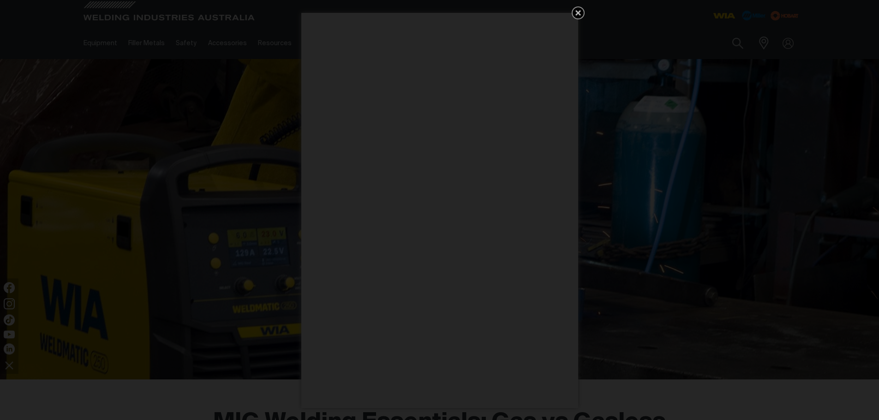
click at [578, 12] on icon "Get 5 WIA Welding Guides Free!" at bounding box center [578, 13] width 6 height 6
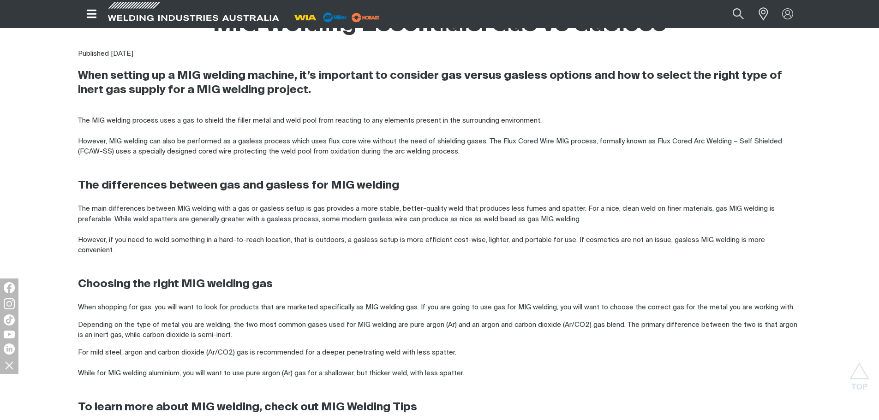
scroll to position [415, 0]
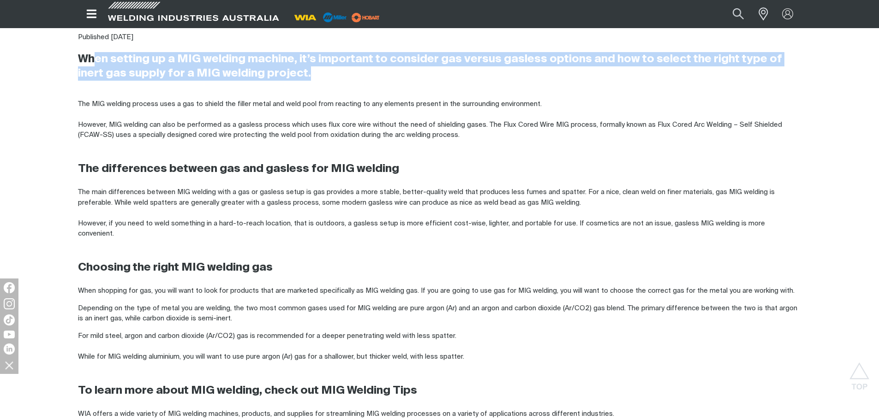
drag, startPoint x: 121, startPoint y: 59, endPoint x: 376, endPoint y: 77, distance: 255.6
click at [395, 76] on h3 "When setting up a MIG welding machine, it’s important to consider gas versus ga…" at bounding box center [439, 66] width 723 height 29
click at [376, 77] on h3 "When setting up a MIG welding machine, it’s important to consider gas versus ga…" at bounding box center [439, 66] width 723 height 29
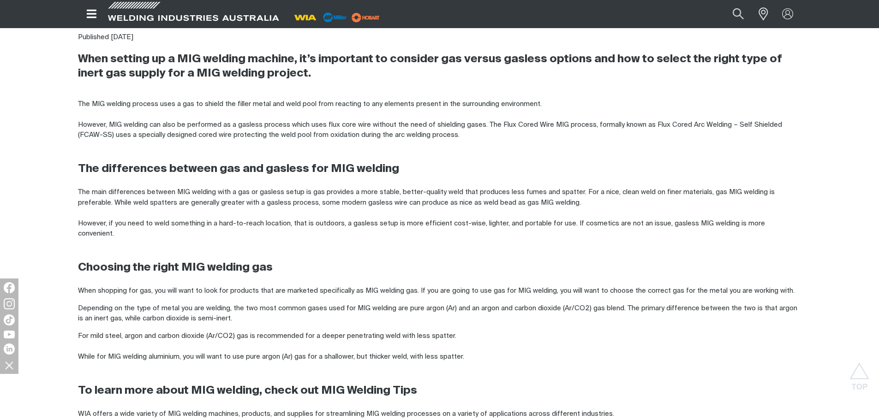
click at [383, 96] on div "The MIG welding process uses a gas to shield the filler metal and weld pool fro…" at bounding box center [439, 309] width 723 height 456
drag, startPoint x: 119, startPoint y: 96, endPoint x: 420, endPoint y: 118, distance: 301.9
click at [420, 118] on div "The MIG welding process uses a gas to shield the filler metal and weld pool fro…" at bounding box center [439, 309] width 723 height 456
click at [273, 123] on div "The MIG welding process uses a gas to shield the filler metal and weld pool fro…" at bounding box center [439, 308] width 723 height 419
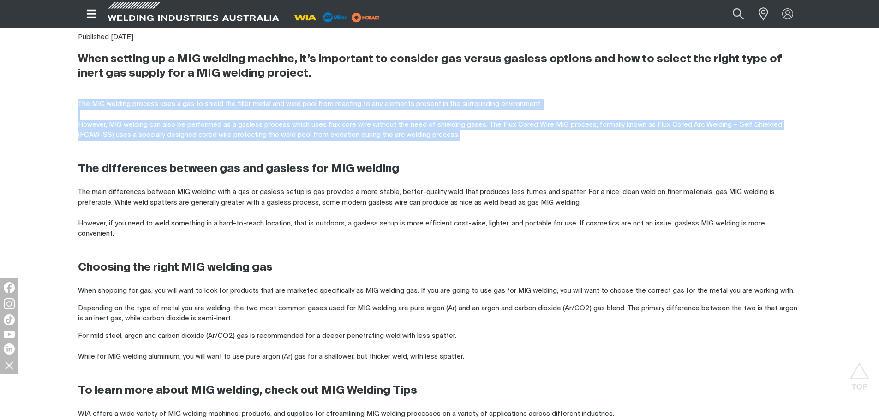
drag, startPoint x: 324, startPoint y: 103, endPoint x: 502, endPoint y: 133, distance: 180.1
click at [502, 133] on div "MIG Welding Essentials: Gas vs Gasless Published [DATE] When setting up a MIG w…" at bounding box center [439, 260] width 879 height 564
click at [502, 133] on div "The MIG welding process uses a gas to shield the filler metal and weld pool fro…" at bounding box center [439, 308] width 723 height 419
drag, startPoint x: 518, startPoint y: 132, endPoint x: 387, endPoint y: 113, distance: 132.3
click at [387, 113] on div "The MIG welding process uses a gas to shield the filler metal and weld pool fro…" at bounding box center [439, 308] width 723 height 419
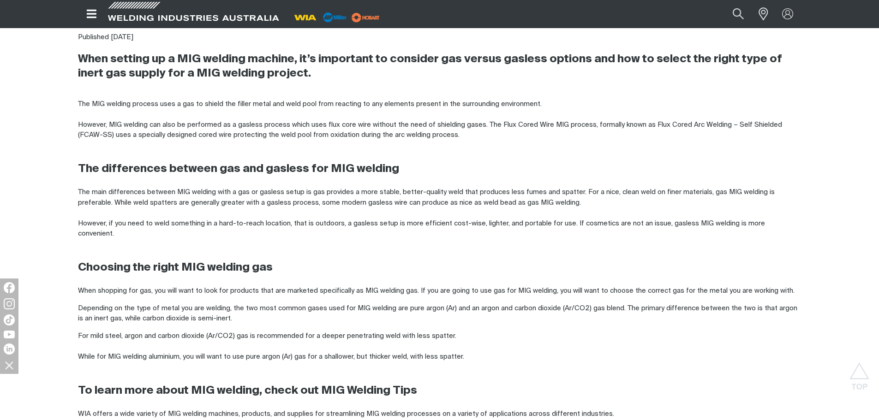
click at [629, 97] on div "The MIG welding process uses a gas to shield the filler metal and weld pool fro…" at bounding box center [439, 309] width 723 height 456
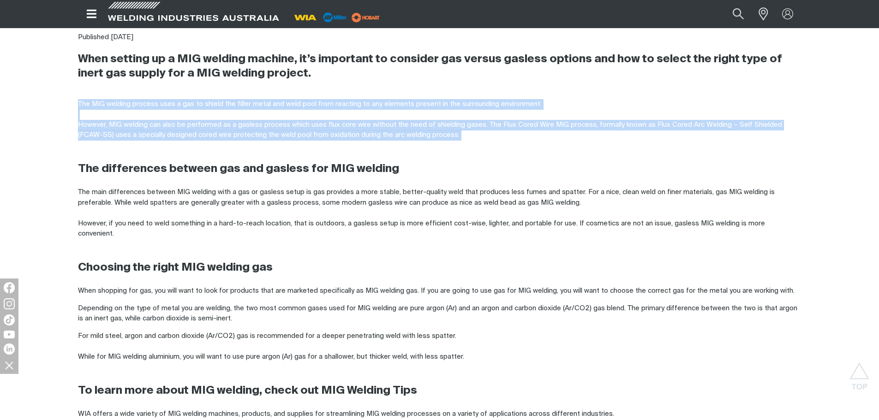
drag, startPoint x: 687, startPoint y: 132, endPoint x: 692, endPoint y: 142, distance: 11.1
click at [692, 142] on div "The MIG welding process uses a gas to shield the filler metal and weld pool fro…" at bounding box center [439, 309] width 723 height 456
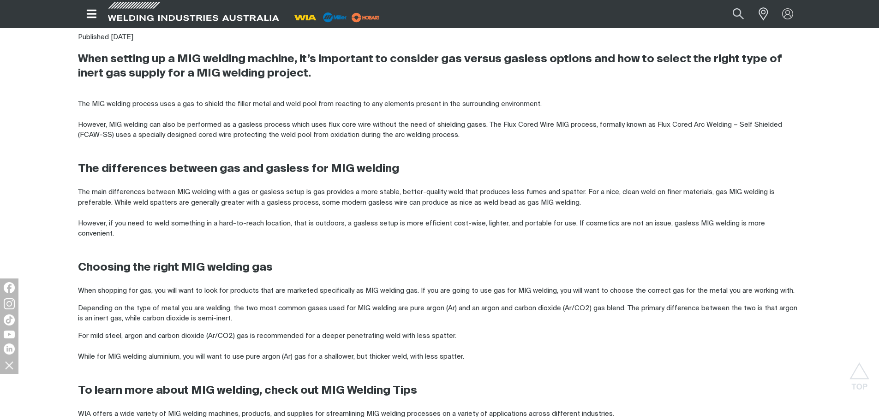
click at [420, 163] on h3 "The differences between gas and gasless for MIG welding" at bounding box center [439, 169] width 723 height 14
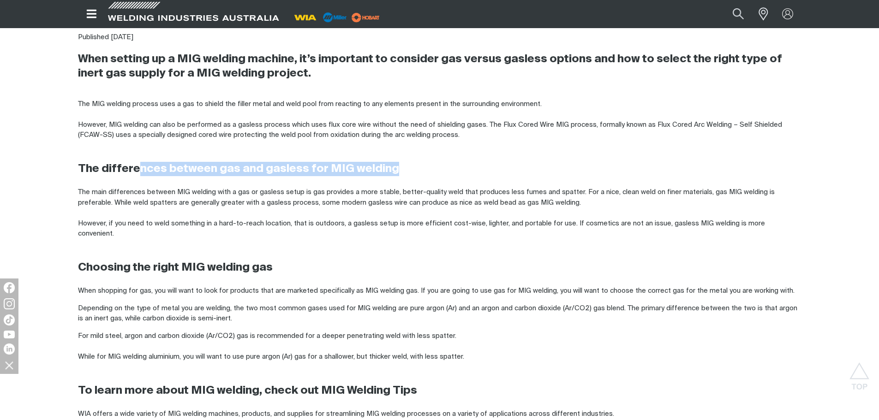
drag, startPoint x: 148, startPoint y: 166, endPoint x: 512, endPoint y: 164, distance: 364.3
click at [509, 164] on h3 "The differences between gas and gasless for MIG welding" at bounding box center [439, 169] width 723 height 14
click at [508, 164] on h3 "The differences between gas and gasless for MIG welding" at bounding box center [439, 169] width 723 height 14
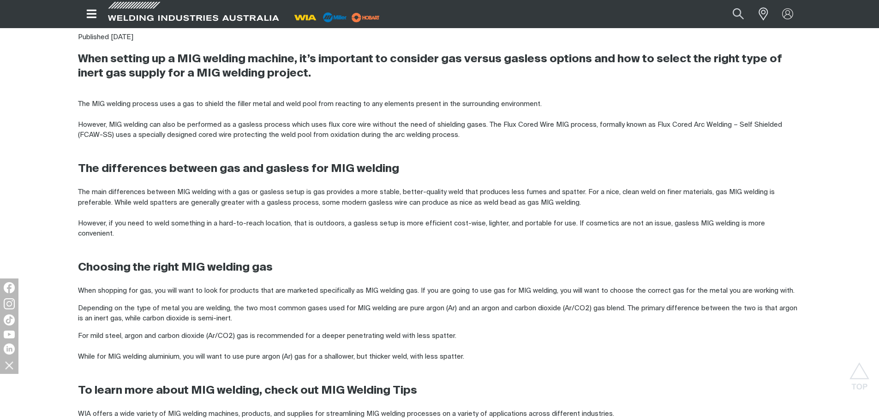
click at [100, 190] on div "The MIG welding process uses a gas to shield the filler metal and weld pool fro…" at bounding box center [439, 308] width 723 height 419
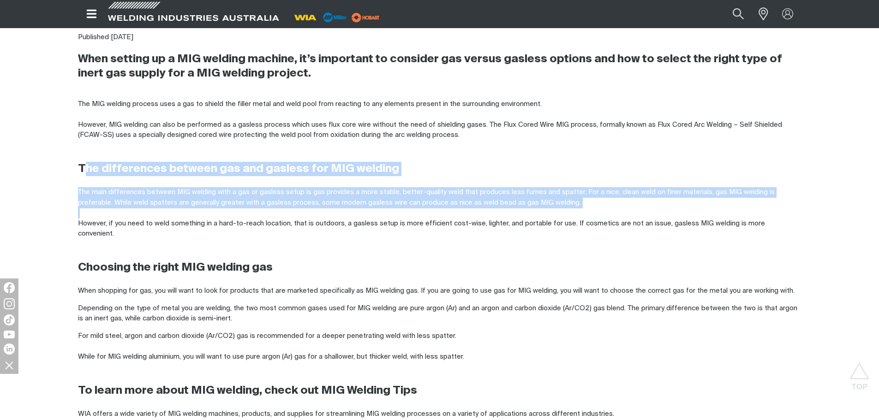
drag, startPoint x: 91, startPoint y: 166, endPoint x: 235, endPoint y: 215, distance: 152.0
click at [235, 215] on div "The MIG welding process uses a gas to shield the filler metal and weld pool fro…" at bounding box center [439, 308] width 723 height 419
click at [467, 173] on h3 "The differences between gas and gasless for MIG welding" at bounding box center [439, 169] width 723 height 14
click at [458, 172] on h3 "The differences between gas and gasless for MIG welding" at bounding box center [439, 169] width 723 height 14
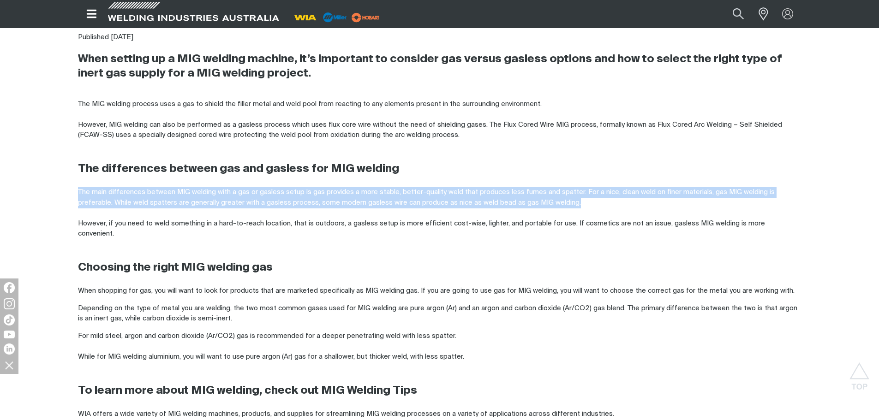
drag, startPoint x: 438, startPoint y: 159, endPoint x: 615, endPoint y: 202, distance: 181.6
click at [615, 202] on div "The MIG welding process uses a gas to shield the filler metal and weld pool fro…" at bounding box center [439, 308] width 723 height 419
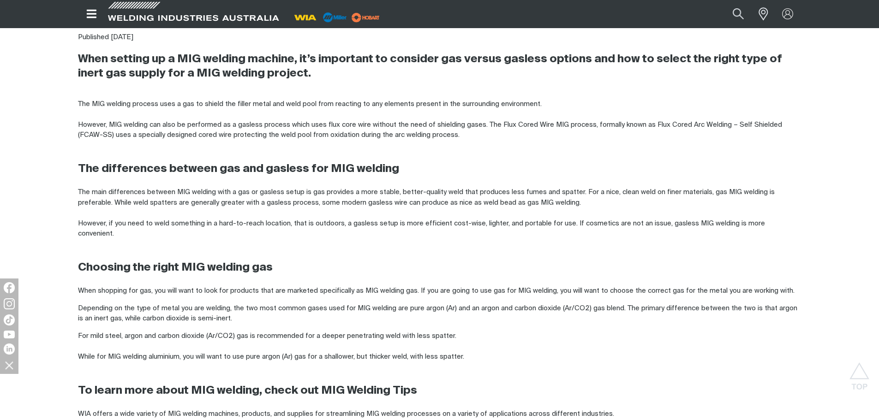
click at [296, 170] on h3 "The differences between gas and gasless for MIG welding" at bounding box center [439, 169] width 723 height 14
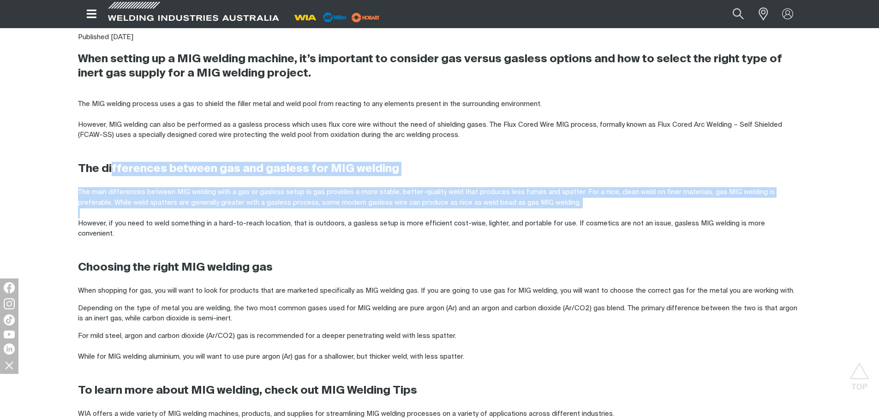
drag, startPoint x: 112, startPoint y: 172, endPoint x: 400, endPoint y: 218, distance: 292.0
click at [400, 218] on div "The MIG welding process uses a gas to shield the filler metal and weld pool fro…" at bounding box center [439, 308] width 723 height 419
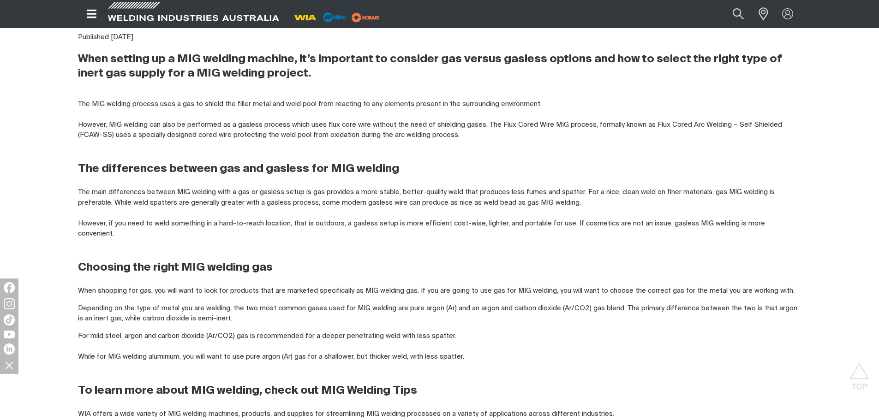
click at [407, 247] on div "The MIG welding process uses a gas to shield the filler metal and weld pool fro…" at bounding box center [439, 308] width 723 height 419
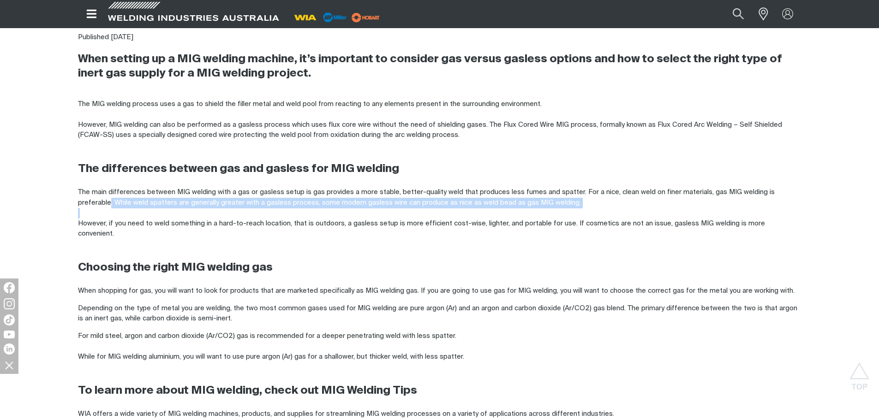
drag, startPoint x: 109, startPoint y: 202, endPoint x: 371, endPoint y: 210, distance: 262.1
click at [371, 210] on div "The MIG welding process uses a gas to shield the filler metal and weld pool fro…" at bounding box center [439, 308] width 723 height 419
click at [714, 208] on div "The MIG welding process uses a gas to shield the filler metal and weld pool fro…" at bounding box center [439, 308] width 723 height 419
drag, startPoint x: 747, startPoint y: 205, endPoint x: 564, endPoint y: 184, distance: 184.3
click at [565, 187] on div "The MIG welding process uses a gas to shield the filler metal and weld pool fro…" at bounding box center [439, 308] width 723 height 419
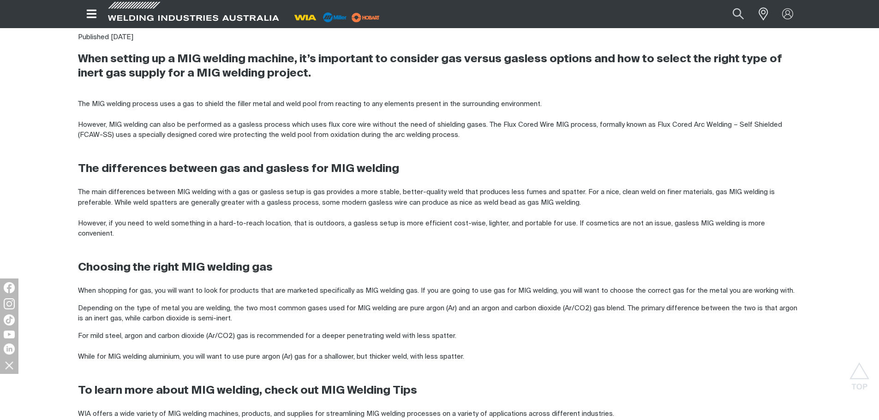
click at [561, 179] on div "The MIG welding process uses a gas to shield the filler metal and weld pool fro…" at bounding box center [439, 308] width 723 height 419
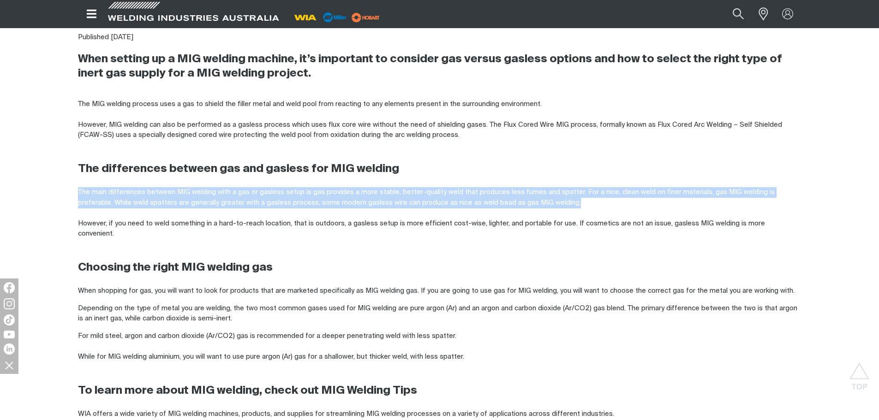
drag, startPoint x: 594, startPoint y: 181, endPoint x: 666, endPoint y: 207, distance: 76.0
click at [666, 207] on div "The MIG welding process uses a gas to shield the filler metal and weld pool fro…" at bounding box center [439, 308] width 723 height 419
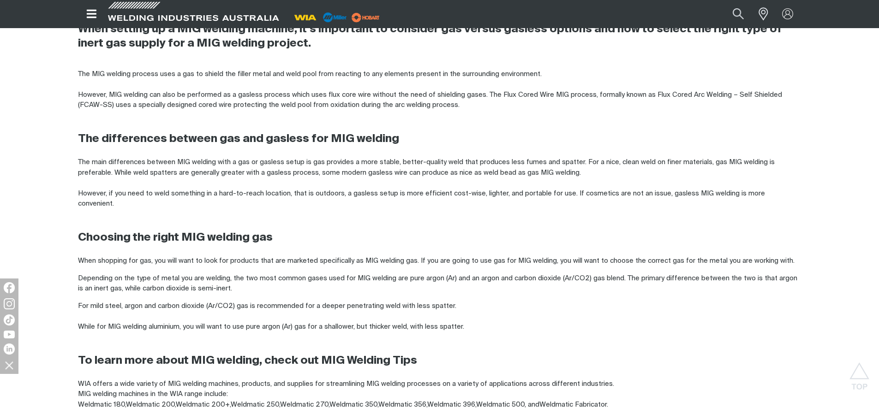
scroll to position [461, 0]
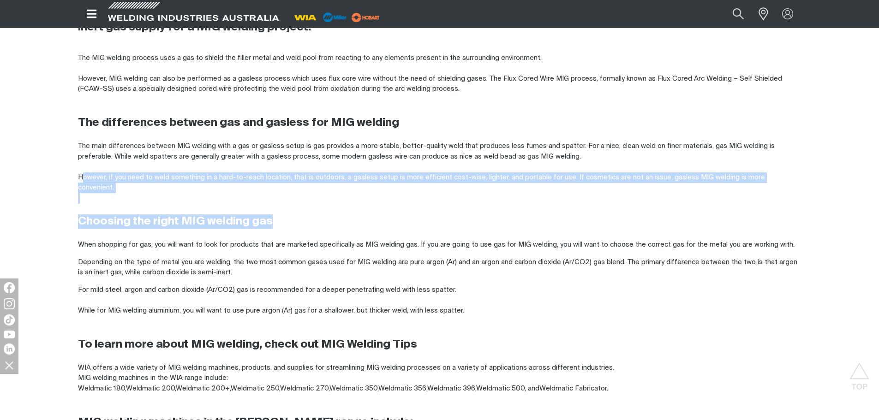
drag, startPoint x: 114, startPoint y: 177, endPoint x: 744, endPoint y: 194, distance: 630.6
click at [744, 194] on div "The MIG welding process uses a gas to shield the filler metal and weld pool fro…" at bounding box center [439, 262] width 723 height 419
click at [639, 193] on div "The MIG welding process uses a gas to shield the filler metal and weld pool fro…" at bounding box center [439, 262] width 723 height 419
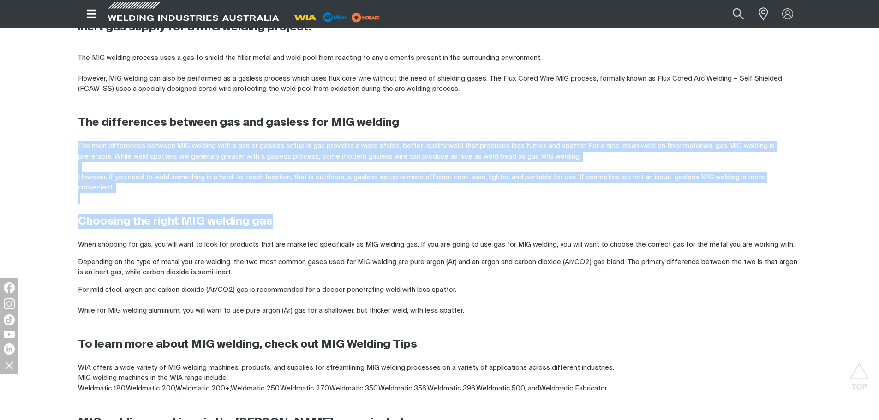
drag, startPoint x: 628, startPoint y: 152, endPoint x: 699, endPoint y: 213, distance: 93.8
click at [699, 213] on div "The MIG welding process uses a gas to shield the filler metal and weld pool fro…" at bounding box center [439, 262] width 723 height 419
click at [699, 214] on h3 "Choosing the right MIG welding gas" at bounding box center [439, 221] width 723 height 14
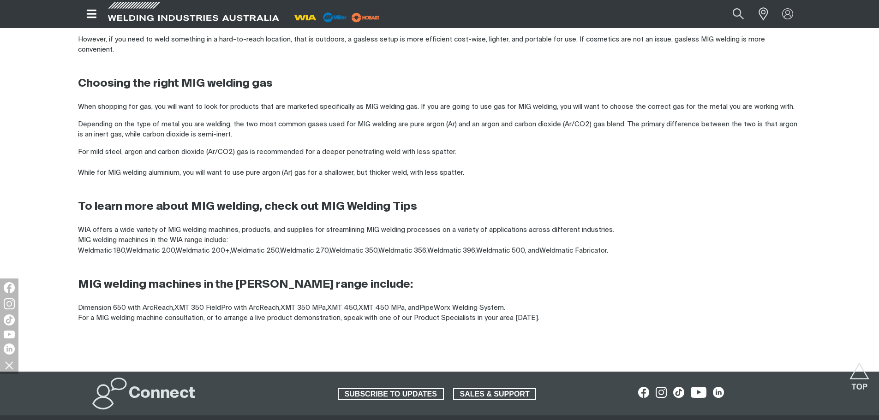
scroll to position [600, 0]
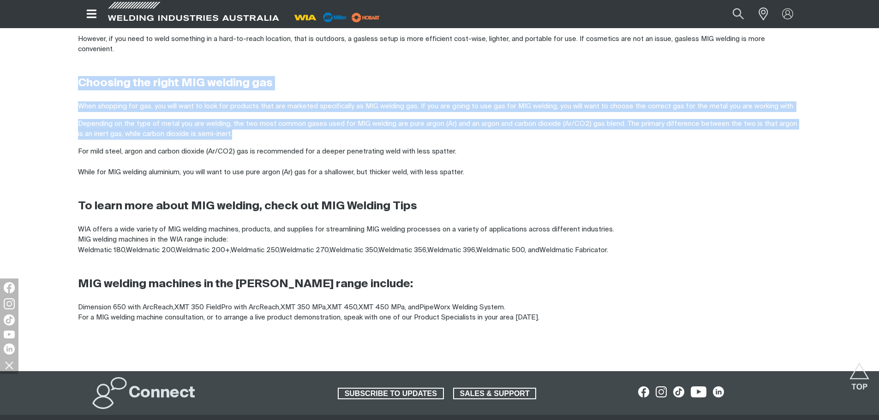
drag, startPoint x: 163, startPoint y: 72, endPoint x: 516, endPoint y: 123, distance: 356.9
click at [506, 121] on div "The MIG welding process uses a gas to shield the filler metal and weld pool fro…" at bounding box center [439, 124] width 723 height 419
click at [516, 123] on p "Depending on the type of metal you are welding, the two most common gases used …" at bounding box center [439, 129] width 723 height 21
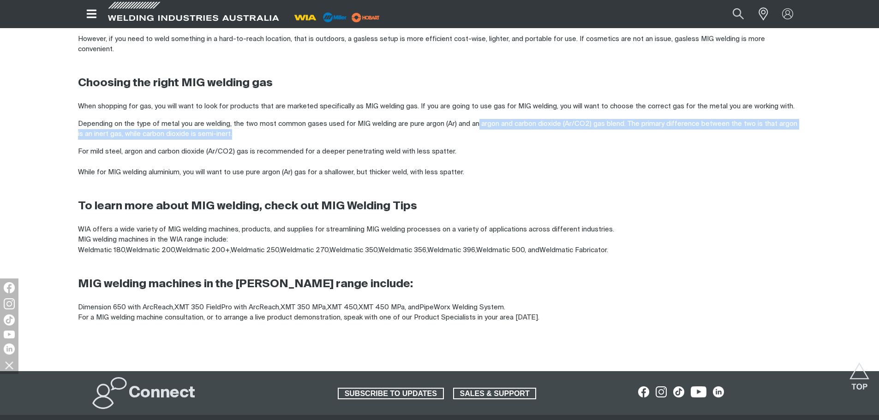
drag, startPoint x: 551, startPoint y: 124, endPoint x: 515, endPoint y: 117, distance: 36.5
click at [476, 104] on div "The MIG welding process uses a gas to shield the filler metal and weld pool fro…" at bounding box center [439, 124] width 723 height 419
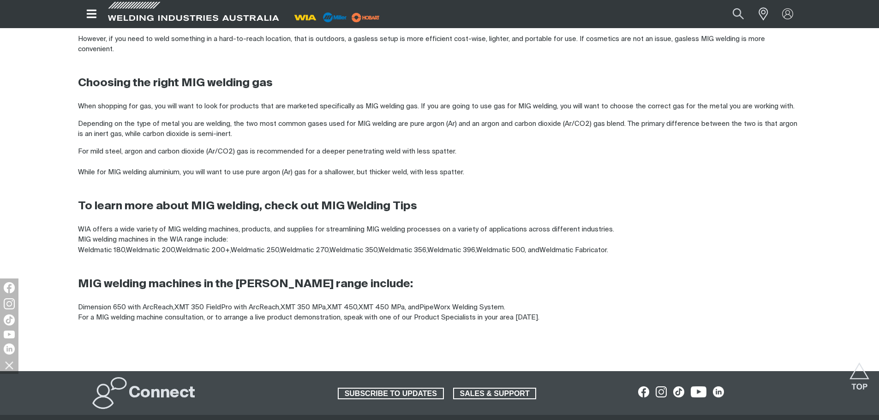
click at [572, 134] on div "The MIG welding process uses a gas to shield the filler metal and weld pool fro…" at bounding box center [439, 124] width 723 height 419
drag, startPoint x: 711, startPoint y: 127, endPoint x: 741, endPoint y: 128, distance: 30.0
click at [712, 127] on p "Depending on the type of metal you are welding, the two most common gases used …" at bounding box center [439, 129] width 723 height 21
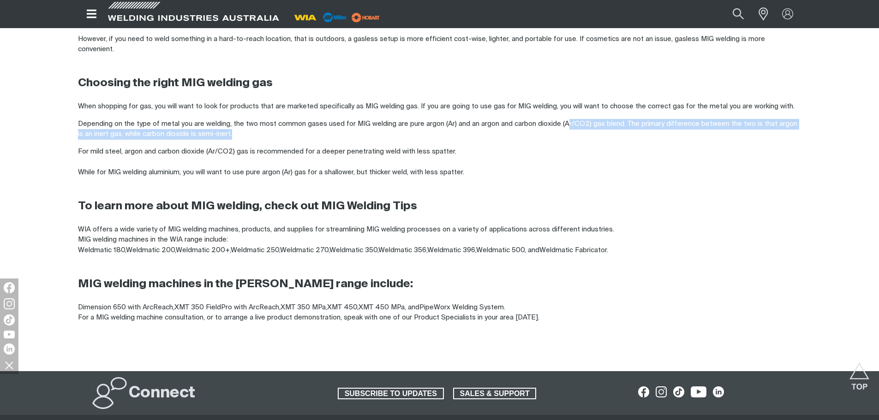
drag, startPoint x: 742, startPoint y: 128, endPoint x: 625, endPoint y: 134, distance: 117.3
click at [567, 106] on div "The MIG welding process uses a gas to shield the filler metal and weld pool fro…" at bounding box center [439, 124] width 723 height 419
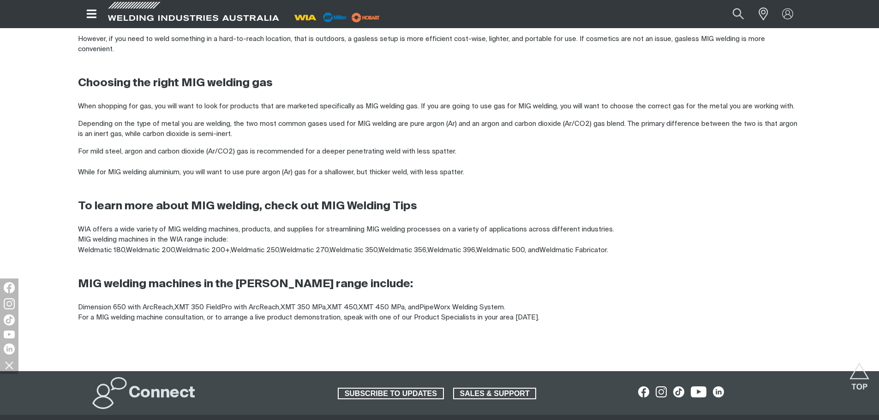
click at [626, 135] on div "The MIG welding process uses a gas to shield the filler metal and weld pool fro…" at bounding box center [439, 124] width 723 height 419
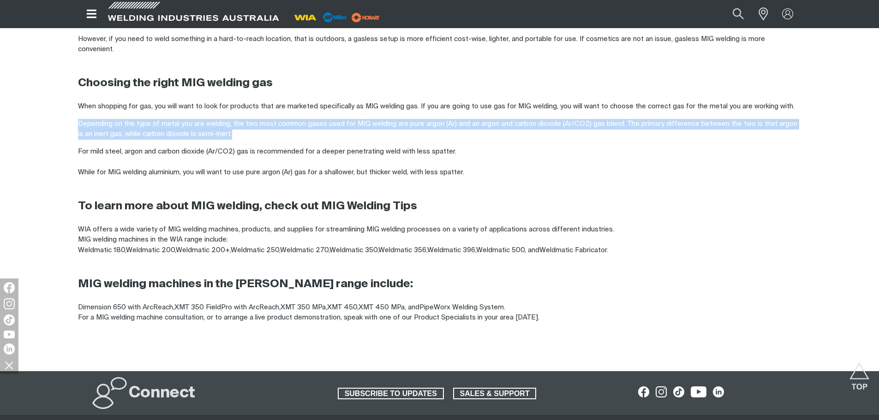
drag, startPoint x: 208, startPoint y: 119, endPoint x: 273, endPoint y: 125, distance: 65.3
click at [273, 125] on p "Depending on the type of metal you are welding, the two most common gases used …" at bounding box center [439, 129] width 723 height 21
drag, startPoint x: 184, startPoint y: 131, endPoint x: 260, endPoint y: 142, distance: 77.3
click at [260, 142] on div "MIG Welding Essentials: Gas vs Gasless Published [DATE] When setting up a MIG w…" at bounding box center [439, 76] width 879 height 564
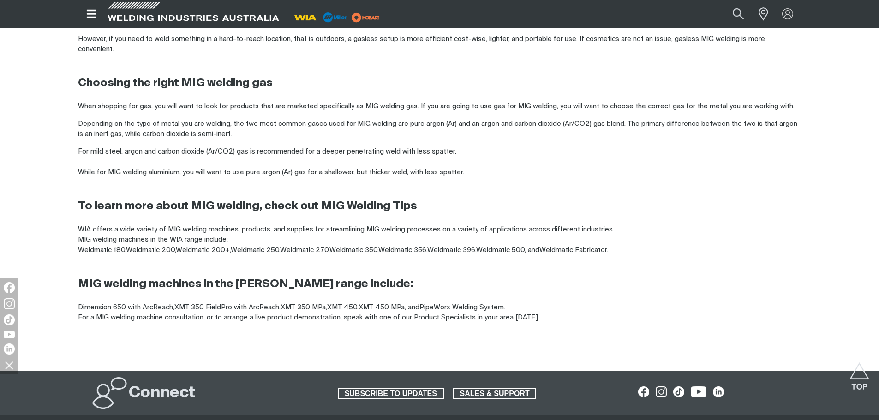
click at [339, 136] on div "The MIG welding process uses a gas to shield the filler metal and weld pool fro…" at bounding box center [439, 124] width 723 height 419
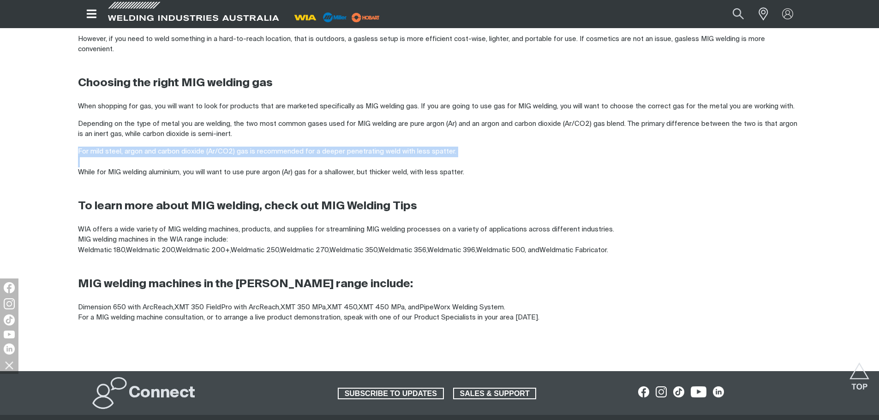
drag, startPoint x: 281, startPoint y: 124, endPoint x: 246, endPoint y: 150, distance: 44.1
click at [246, 150] on div "The MIG welding process uses a gas to shield the filler metal and weld pool fro…" at bounding box center [439, 124] width 723 height 419
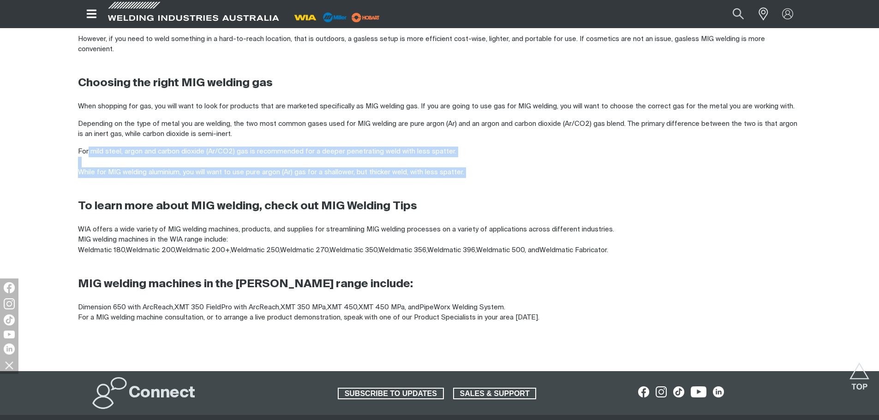
drag, startPoint x: 217, startPoint y: 150, endPoint x: 463, endPoint y: 168, distance: 246.9
click at [463, 168] on div "The MIG welding process uses a gas to shield the filler metal and weld pool fro…" at bounding box center [439, 124] width 723 height 419
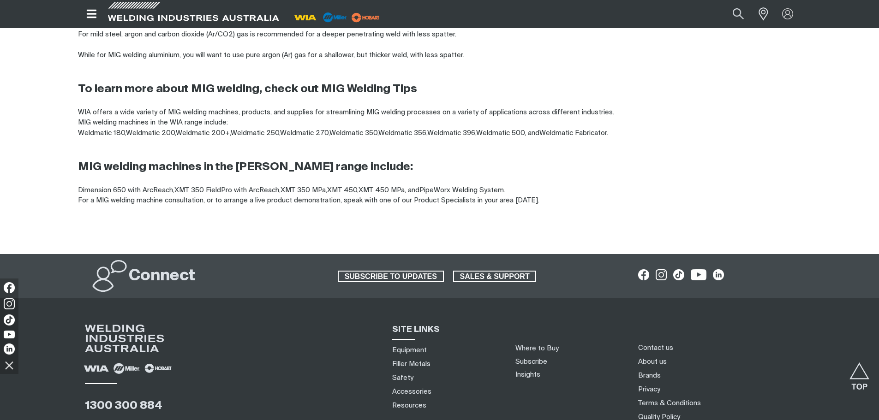
scroll to position [738, 0]
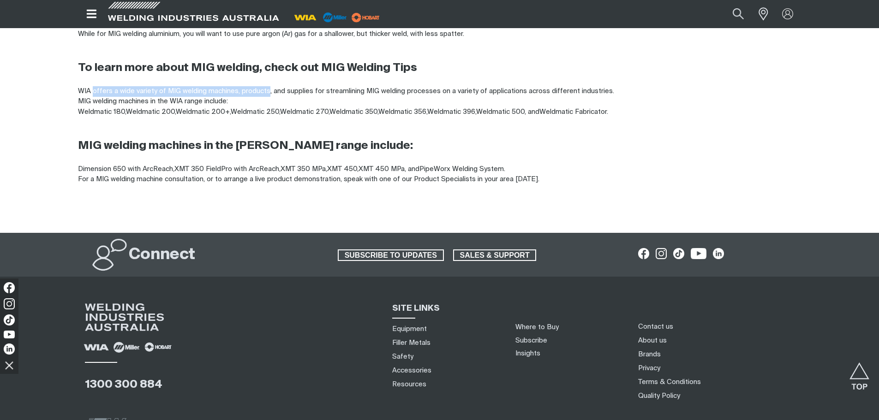
drag, startPoint x: 100, startPoint y: 77, endPoint x: 348, endPoint y: 78, distance: 247.6
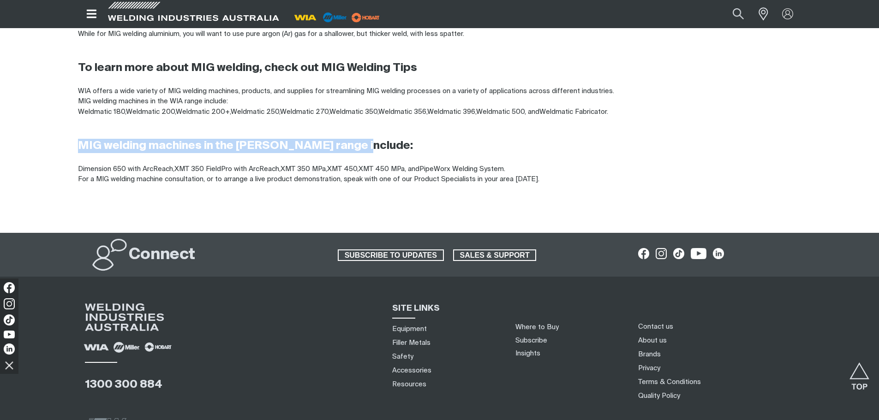
drag, startPoint x: 60, startPoint y: 136, endPoint x: 425, endPoint y: 134, distance: 365.2
click at [426, 139] on h3 "MIG welding machines in the [PERSON_NAME] range include:" at bounding box center [439, 146] width 723 height 14
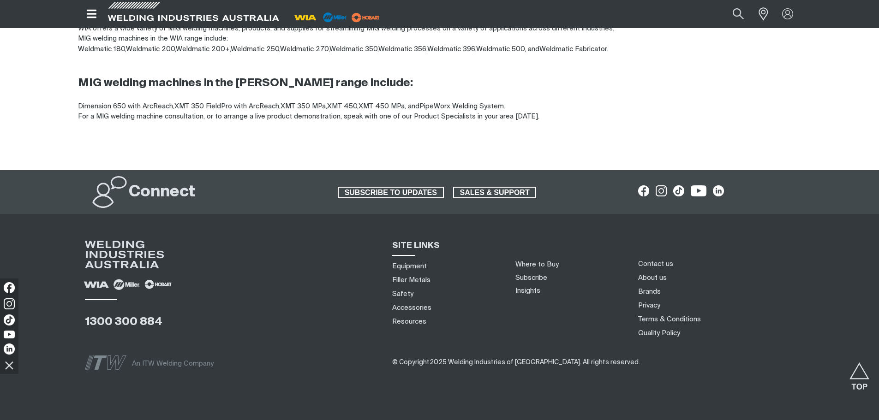
scroll to position [811, 0]
